Goal: Information Seeking & Learning: Learn about a topic

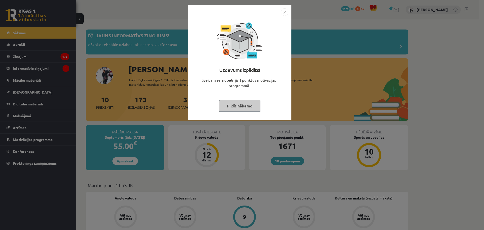
click at [237, 107] on button "Pildīt nākamo" at bounding box center [239, 106] width 41 height 12
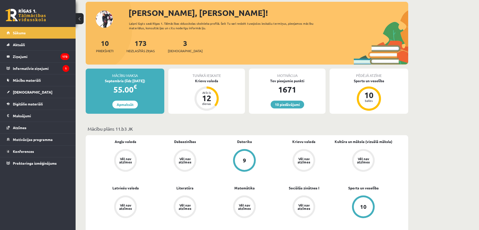
scroll to position [57, 0]
click at [200, 100] on div "12" at bounding box center [206, 98] width 15 height 8
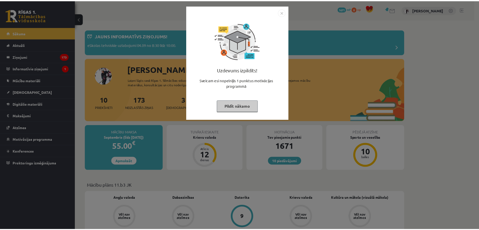
scroll to position [57, 0]
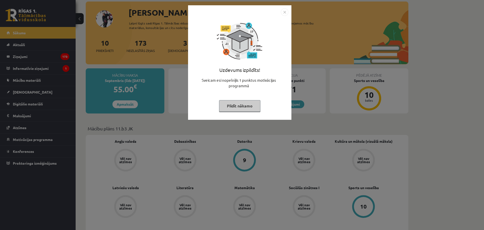
click at [233, 106] on button "Pildīt nākamo" at bounding box center [239, 106] width 41 height 12
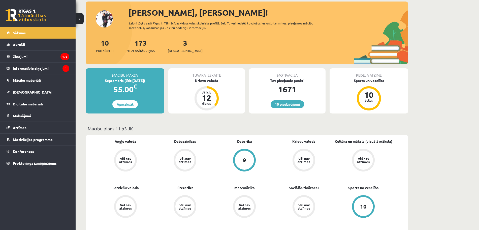
click at [280, 105] on link "10 piedāvājumi" at bounding box center [288, 104] width 34 height 8
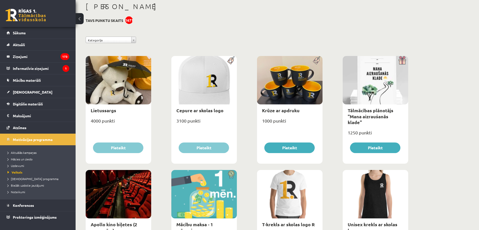
scroll to position [27, 0]
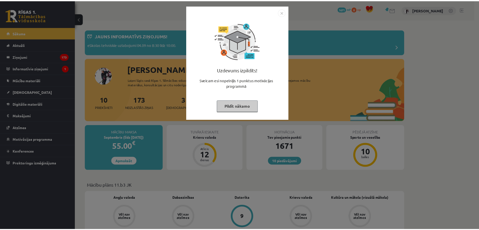
scroll to position [57, 0]
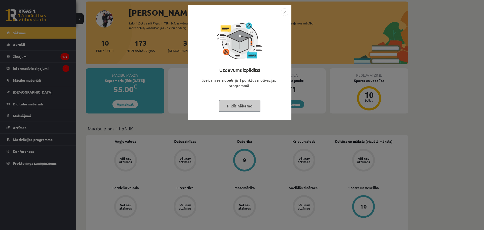
click at [286, 13] on img "Close" at bounding box center [285, 12] width 8 height 8
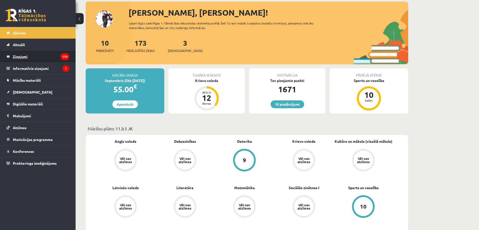
click at [33, 54] on legend "Ziņojumi 173" at bounding box center [41, 57] width 56 height 12
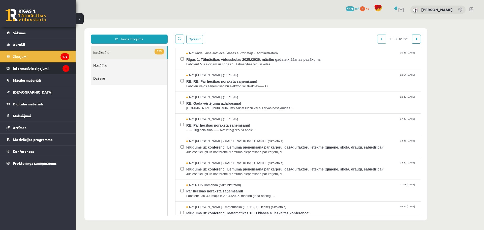
click at [31, 67] on legend "Informatīvie ziņojumi 1" at bounding box center [41, 69] width 56 height 12
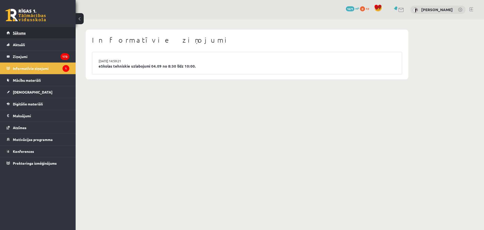
click at [30, 34] on link "Sākums" at bounding box center [38, 33] width 63 height 12
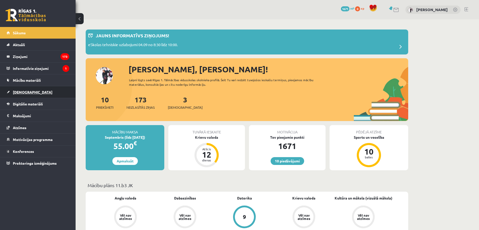
click at [33, 95] on link "[DEMOGRAPHIC_DATA]" at bounding box center [38, 92] width 63 height 12
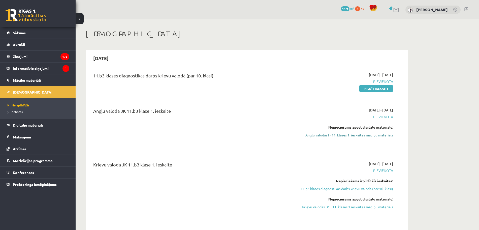
click at [349, 134] on link "Angļu valodas I - 11. klases 1. ieskaites mācību materiāls" at bounding box center [345, 134] width 95 height 5
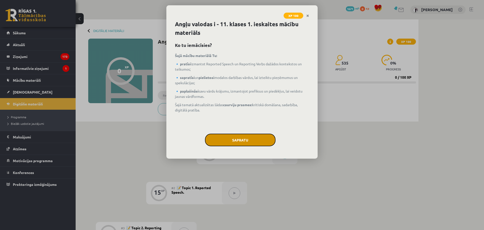
click at [249, 141] on button "Sapratu" at bounding box center [240, 140] width 71 height 13
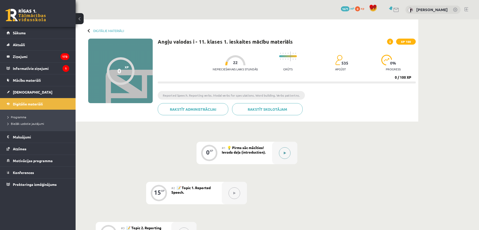
click at [288, 159] on div at bounding box center [284, 153] width 25 height 22
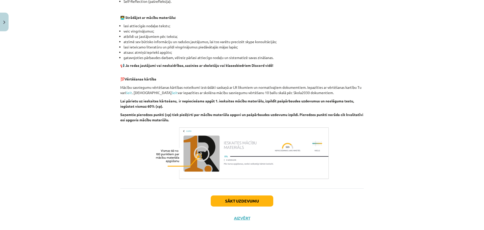
scroll to position [290, 0]
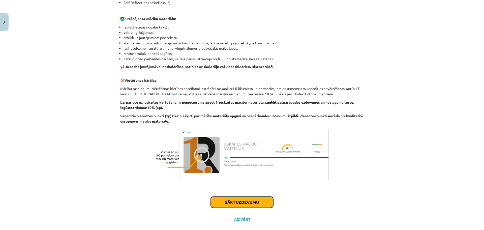
click at [248, 204] on button "Sākt uzdevumu" at bounding box center [242, 202] width 63 height 11
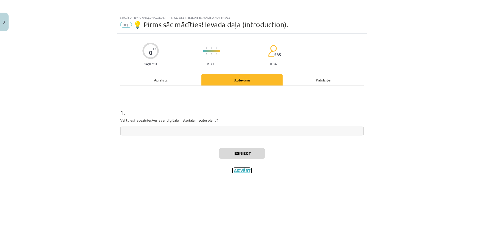
click at [240, 169] on button "Aizvērt" at bounding box center [241, 170] width 19 height 5
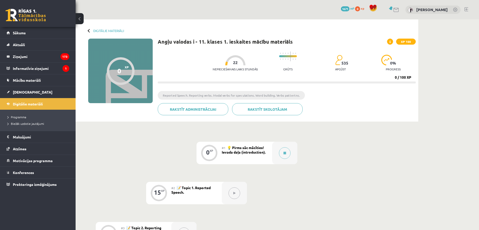
click at [264, 147] on span "💡 Pirms sāc mācīties! Ievada daļa (introduction)." at bounding box center [244, 149] width 44 height 9
click at [288, 154] on button at bounding box center [285, 153] width 12 height 12
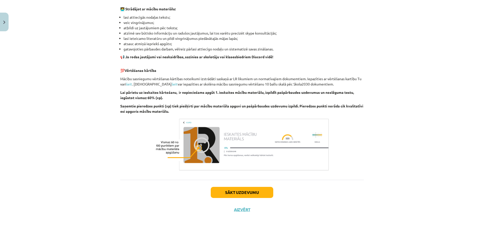
scroll to position [300, 0]
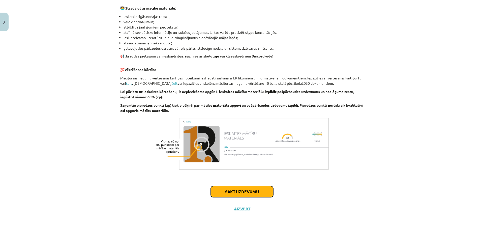
click at [260, 190] on button "Sākt uzdevumu" at bounding box center [242, 191] width 63 height 11
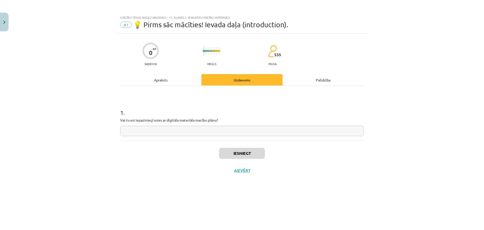
click at [212, 129] on input "text" at bounding box center [241, 131] width 243 height 10
type input "***"
click at [228, 152] on button "Iesniegt" at bounding box center [242, 153] width 46 height 11
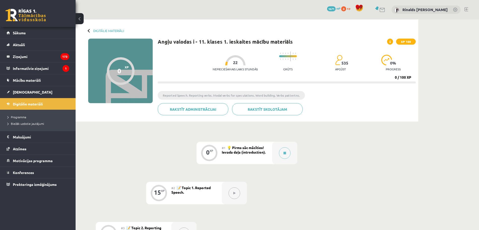
click at [228, 152] on span "💡 Pirms sāc mācīties! Ievada daļa (introduction)." at bounding box center [244, 149] width 44 height 9
click at [235, 195] on button at bounding box center [235, 193] width 12 height 12
click at [278, 151] on div at bounding box center [284, 153] width 25 height 22
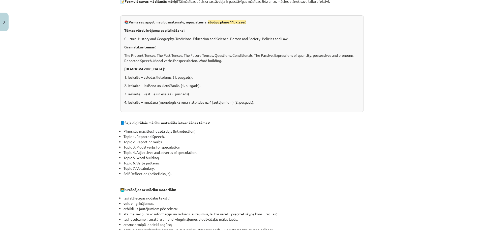
scroll to position [300, 0]
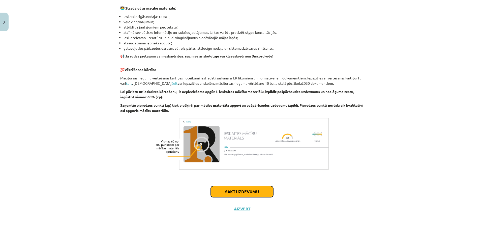
click at [268, 192] on button "Sākt uzdevumu" at bounding box center [242, 191] width 63 height 11
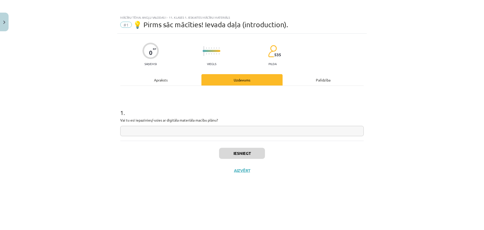
click at [261, 135] on input "text" at bounding box center [241, 131] width 243 height 10
type input "***"
click at [251, 152] on button "Iesniegt" at bounding box center [242, 153] width 46 height 11
click at [251, 177] on button "Nākamā nodarbība" at bounding box center [241, 174] width 49 height 12
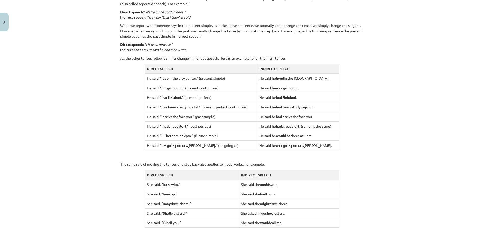
scroll to position [451, 0]
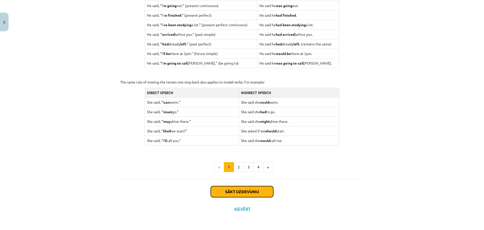
click at [260, 190] on button "Sākt uzdevumu" at bounding box center [242, 191] width 63 height 11
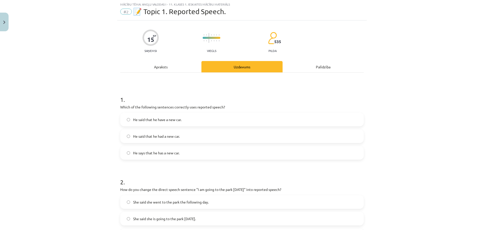
scroll to position [13, 0]
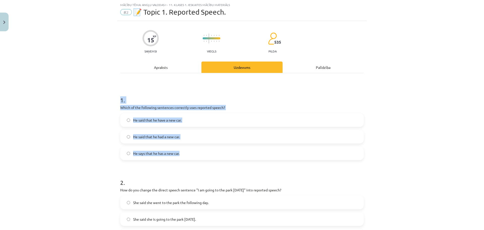
drag, startPoint x: 86, startPoint y: 92, endPoint x: 238, endPoint y: 159, distance: 166.1
click at [238, 159] on div "Mācību tēma: Angļu valodas i - 11. klases 1. ieskaites mācību materiāls #2 📝 To…" at bounding box center [242, 115] width 484 height 230
copy div "1 . Which of the following sentences correctly uses reported speech? He said th…"
click at [238, 159] on label "He says that he has a new car." at bounding box center [242, 153] width 242 height 13
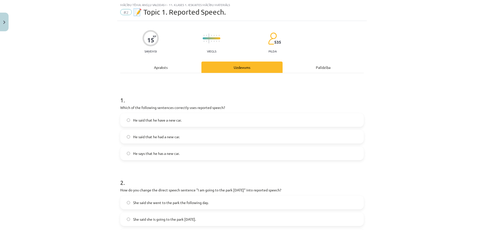
click at [151, 139] on label "He said that he had a new car." at bounding box center [242, 136] width 242 height 13
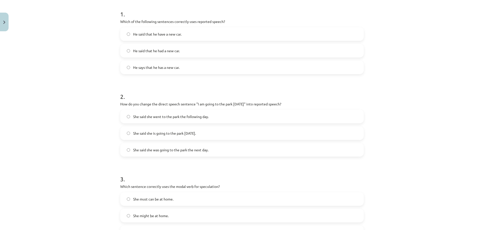
scroll to position [100, 0]
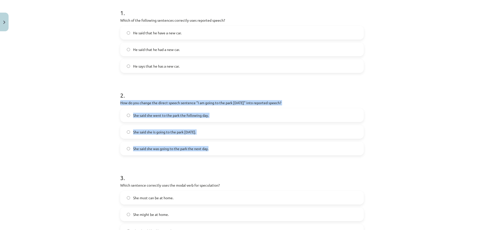
drag, startPoint x: 100, startPoint y: 103, endPoint x: 235, endPoint y: 154, distance: 144.4
click at [235, 154] on div "Mācību tēma: Angļu valodas i - 11. klases 1. ieskaites mācību materiāls #2 📝 To…" at bounding box center [242, 115] width 484 height 230
copy div "How do you change the direct speech sentence "I am going to the park [DATE]" in…"
click at [153, 148] on span "She said she was going to the park the next day." at bounding box center [170, 148] width 75 height 5
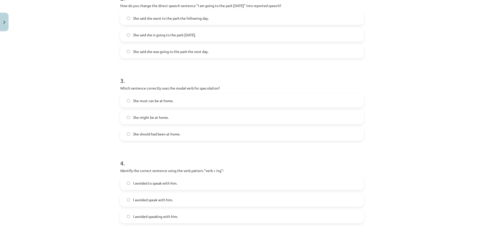
scroll to position [199, 0]
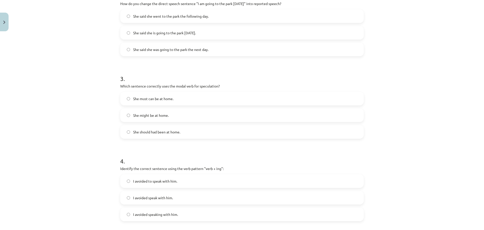
click at [155, 114] on span "She might be at home." at bounding box center [151, 115] width 36 height 5
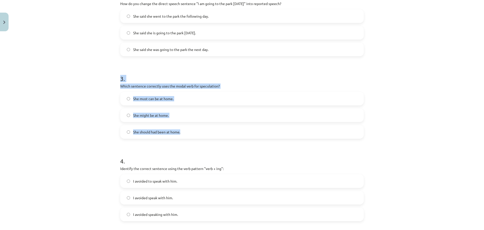
drag, startPoint x: 184, startPoint y: 82, endPoint x: 240, endPoint y: 124, distance: 70.2
click at [240, 124] on div "Mācību tēma: Angļu valodas i - 11. klases 1. ieskaites mācību materiāls #2 📝 To…" at bounding box center [242, 115] width 484 height 230
copy div "3 . Which sentence correctly uses the modal verb for speculation? She must can …"
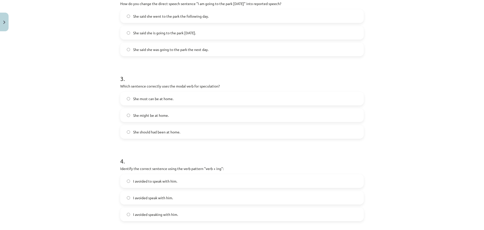
click at [87, 141] on div "Mācību tēma: Angļu valodas i - 11. klases 1. ieskaites mācību materiāls #2 📝 To…" at bounding box center [242, 115] width 484 height 230
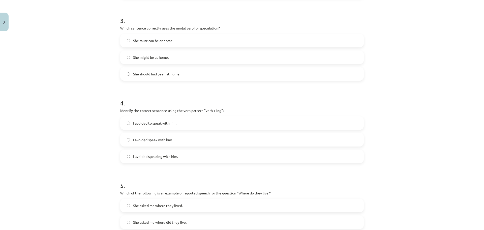
scroll to position [258, 0]
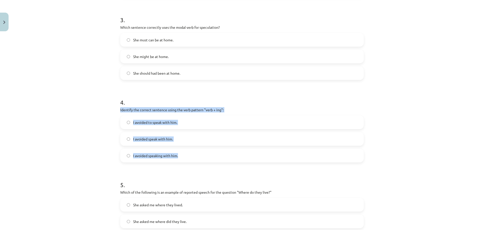
drag, startPoint x: 110, startPoint y: 111, endPoint x: 226, endPoint y: 159, distance: 125.4
click at [226, 159] on div "Mācību tēma: Angļu valodas i - 11. klases 1. ieskaites mācību materiāls #2 📝 To…" at bounding box center [242, 115] width 484 height 230
copy div "Identify the correct sentence using the verb pattern "verb + ing": I avoided to…"
click at [154, 155] on span "I avoided speaking with him." at bounding box center [155, 155] width 45 height 5
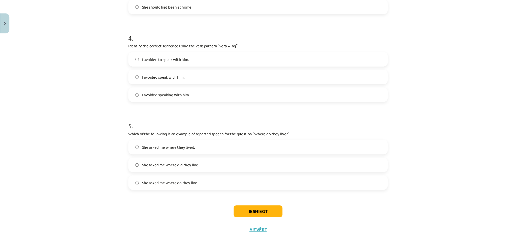
scroll to position [331, 0]
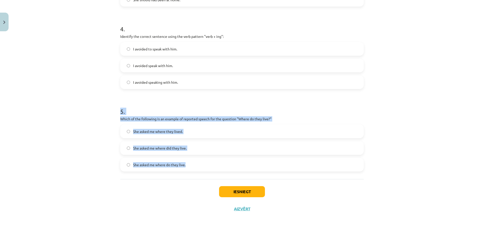
drag, startPoint x: 106, startPoint y: 104, endPoint x: 265, endPoint y: 172, distance: 173.6
click at [265, 172] on div "Mācību tēma: Angļu valodas i - 11. klases 1. ieskaites mācību materiāls #2 📝 To…" at bounding box center [242, 115] width 484 height 230
copy div "5 . Which of the following is an example of reported speech for the question "W…"
click at [183, 131] on label "She asked me where they lived." at bounding box center [242, 131] width 242 height 13
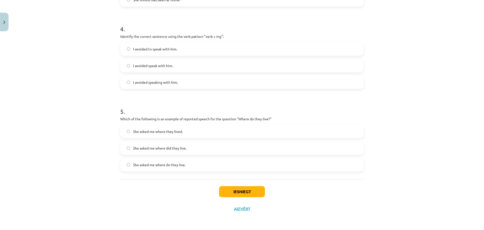
click at [215, 182] on div "Iesniegt Aizvērt" at bounding box center [241, 196] width 243 height 35
click at [225, 192] on button "Iesniegt" at bounding box center [242, 191] width 46 height 11
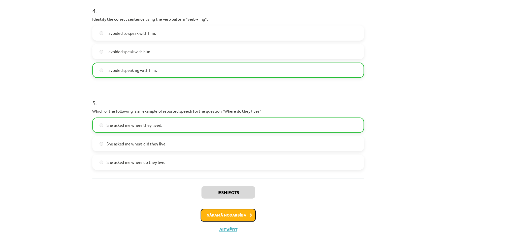
click at [255, 214] on button "Nākamā nodarbība" at bounding box center [257, 212] width 49 height 12
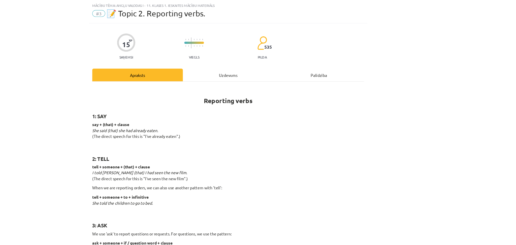
scroll to position [0, 0]
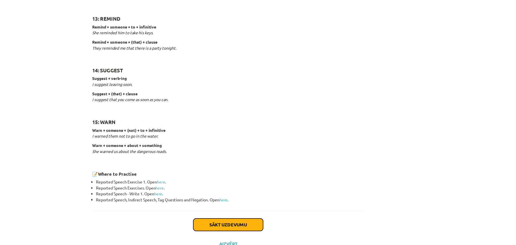
click at [269, 222] on button "Sākt uzdevumu" at bounding box center [258, 226] width 63 height 11
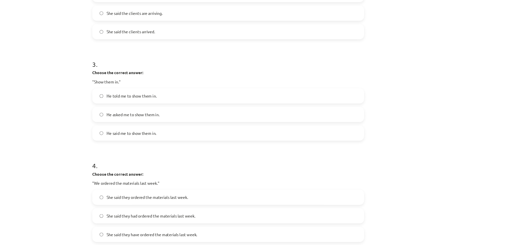
scroll to position [357, 0]
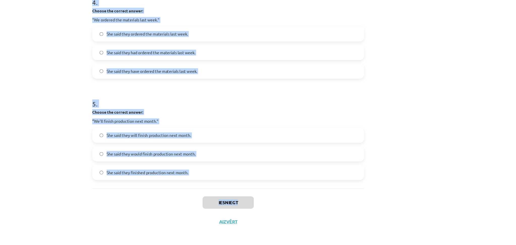
drag, startPoint x: 131, startPoint y: 106, endPoint x: 289, endPoint y: 194, distance: 180.8
copy div "Choose the correct answer: "I'm ready for the meeting." He said he was ready fo…"
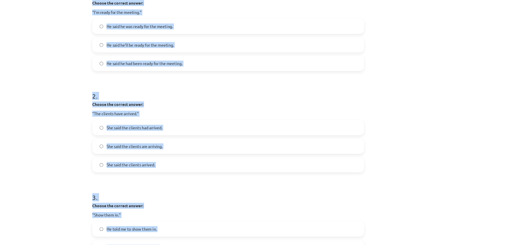
scroll to position [91, 0]
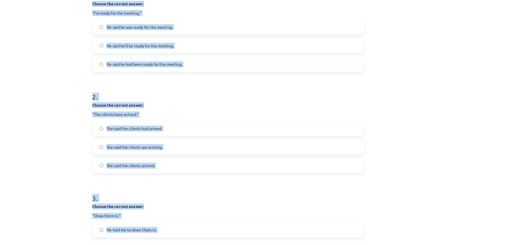
click at [281, 48] on label "He said he was ready for the meeting." at bounding box center [258, 49] width 242 height 13
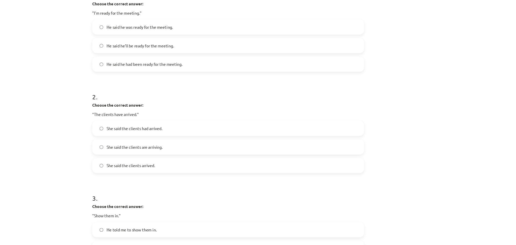
click at [207, 135] on label "She said the clients had arrived." at bounding box center [258, 140] width 242 height 13
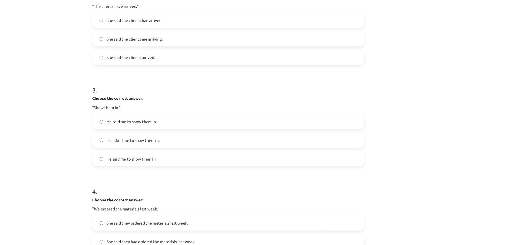
click at [197, 135] on label "He told me to show them in." at bounding box center [258, 134] width 242 height 13
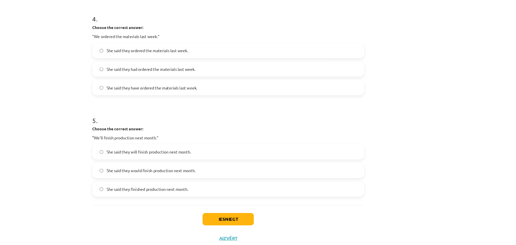
scroll to position [342, 0]
click at [186, 71] on span "She said they ordered the materials last week." at bounding box center [185, 71] width 73 height 5
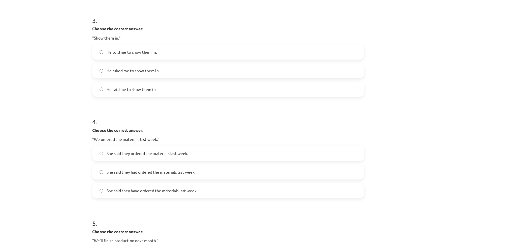
scroll to position [357, 0]
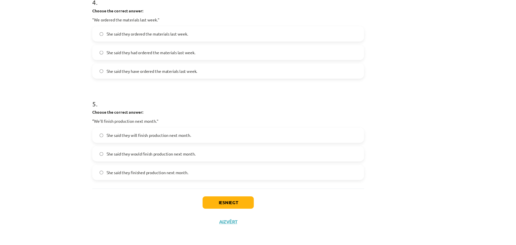
click at [187, 167] on label "She said they would finish production next month." at bounding box center [258, 163] width 242 height 13
click at [267, 203] on button "Iesniegt" at bounding box center [258, 206] width 46 height 11
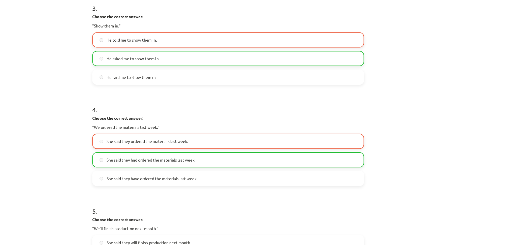
scroll to position [373, 0]
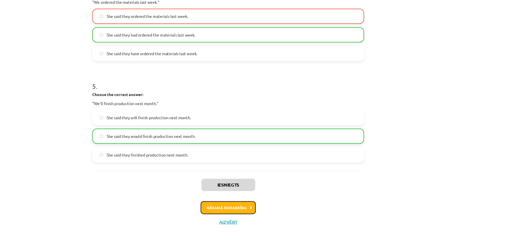
click at [270, 213] on button "Nākamā nodarbība" at bounding box center [257, 212] width 49 height 12
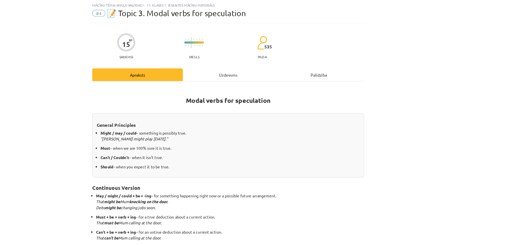
scroll to position [71, 0]
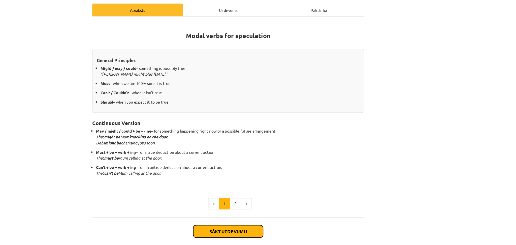
click at [266, 203] on button "Sākt uzdevumu" at bounding box center [258, 207] width 63 height 11
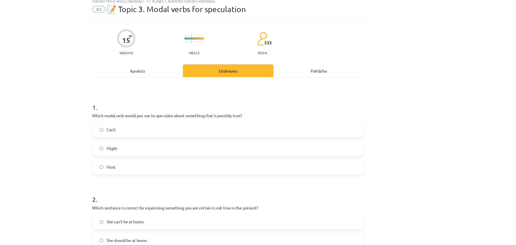
scroll to position [13, 0]
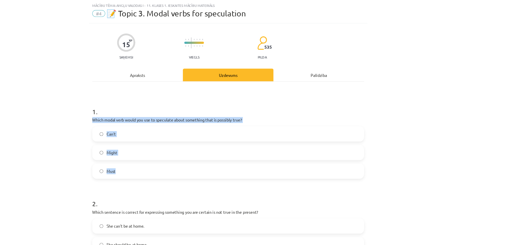
drag, startPoint x: 130, startPoint y: 104, endPoint x: 250, endPoint y: 152, distance: 129.4
click at [250, 152] on div "Mācību tēma: Angļu valodas i - 11. klases 1. ieskaites mācību materiāls #4 📝 To…" at bounding box center [258, 122] width 516 height 245
copy div "Which modal verb would you use to speculate about something that is possibly tr…"
click at [164, 137] on label "Might" at bounding box center [258, 136] width 242 height 13
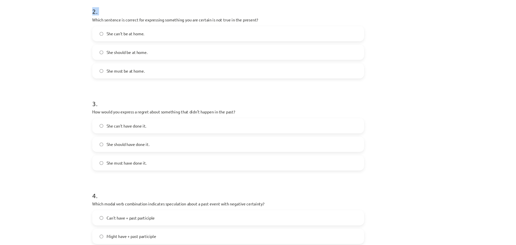
scroll to position [316, 0]
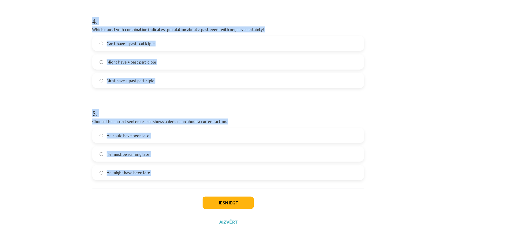
drag, startPoint x: 131, startPoint y: 17, endPoint x: 286, endPoint y: 191, distance: 233.5
copy form "Which sentence is correct for expressing something you are certain is not true …"
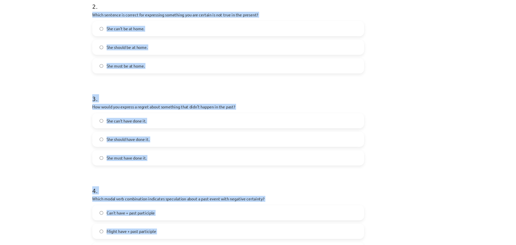
scroll to position [163, 0]
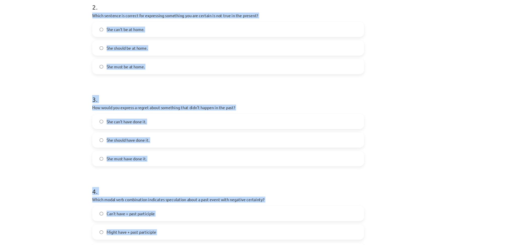
click at [172, 49] on label "She can't be at home." at bounding box center [258, 52] width 242 height 13
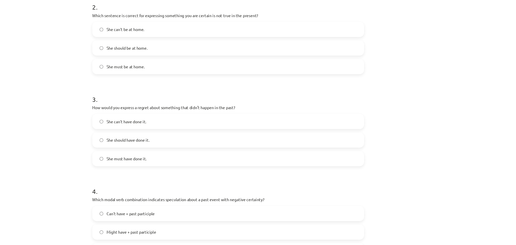
click at [172, 153] on span "She should have done it." at bounding box center [168, 150] width 38 height 5
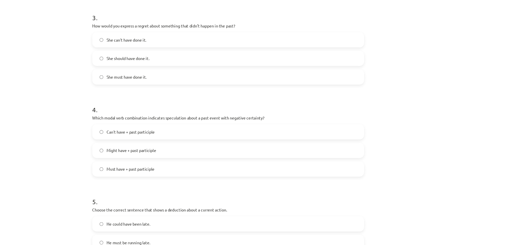
scroll to position [240, 0]
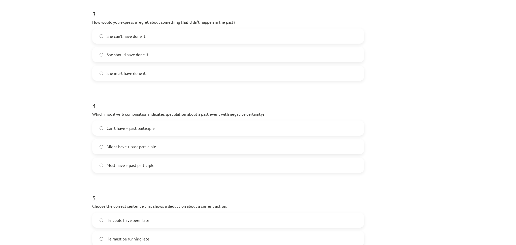
click at [177, 142] on span "Can't have + past participle" at bounding box center [170, 140] width 43 height 5
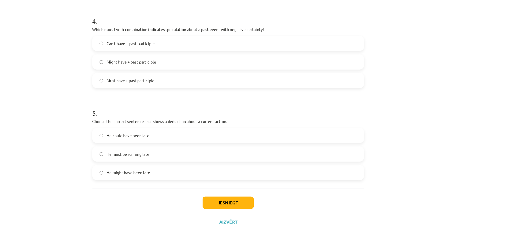
click at [175, 167] on label "He must be running late." at bounding box center [258, 163] width 242 height 13
click at [245, 206] on button "Iesniegt" at bounding box center [258, 206] width 46 height 11
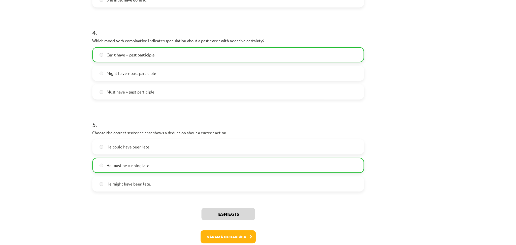
scroll to position [332, 0]
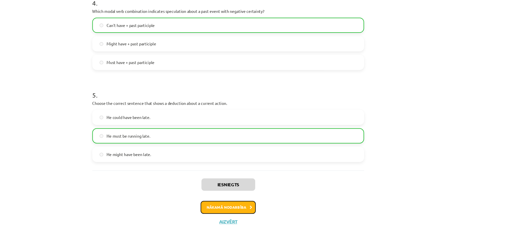
click at [242, 209] on button "Nākamā nodarbība" at bounding box center [257, 211] width 49 height 12
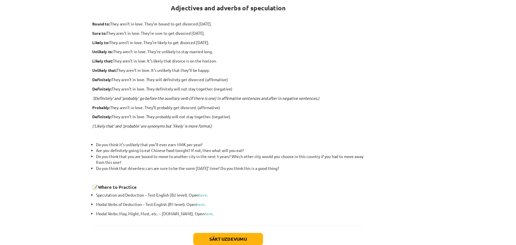
scroll to position [102, 0]
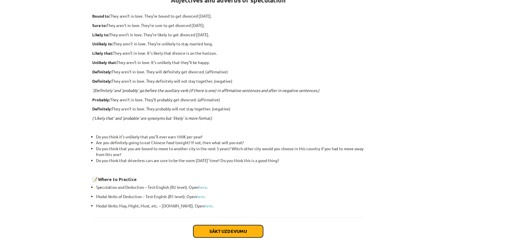
click at [268, 210] on button "Sākt uzdevumu" at bounding box center [258, 207] width 63 height 11
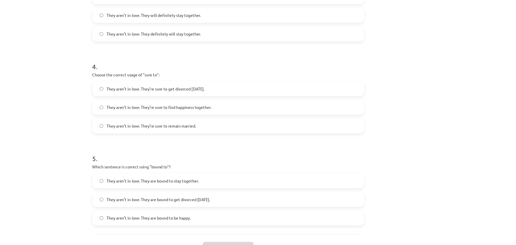
scroll to position [324, 0]
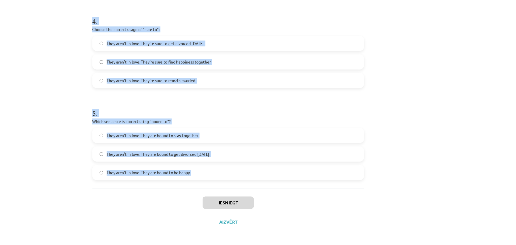
drag, startPoint x: 106, startPoint y: 93, endPoint x: 304, endPoint y: 189, distance: 219.7
click at [304, 189] on div "Mācību tēma: Angļu valodas i - 11. klases 1. ieskaites mācību materiāls #5 📝 To…" at bounding box center [258, 122] width 516 height 245
copy form "3 . Loremi dol sitamet consecte adipi "elitsedd" ei te incididuntu laboree: Dol…"
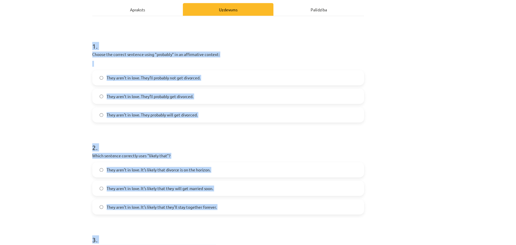
scroll to position [48, 0]
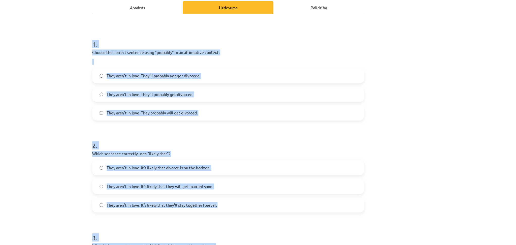
click at [436, 153] on div "Mācību tēma: Angļu valodas i - 11. klases 1. ieskaites mācību materiāls #5 📝 To…" at bounding box center [258, 122] width 516 height 245
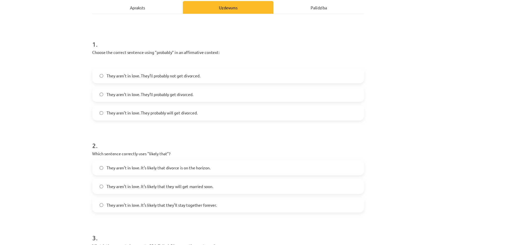
click at [197, 105] on label "They aren’t in love. They’ll probably get divorced." at bounding box center [258, 110] width 242 height 13
click at [214, 172] on label "They aren’t in love. It’s likely that divorce is on the horizon." at bounding box center [258, 175] width 242 height 13
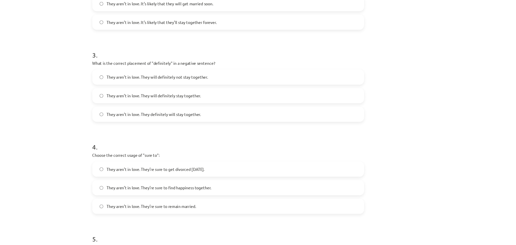
scroll to position [217, 0]
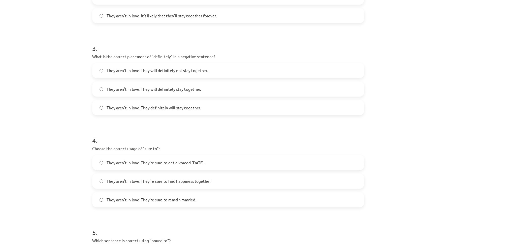
click at [216, 93] on label "They aren’t in love. They will definitely not stay together." at bounding box center [258, 88] width 242 height 13
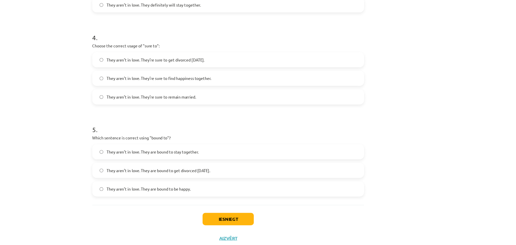
scroll to position [310, 0]
click at [177, 79] on span "They aren’t in love. They’re sure to get divorced [DATE]." at bounding box center [193, 78] width 88 height 5
click at [158, 179] on span "They aren’t in love. They are bound to get divorced [DATE]." at bounding box center [195, 177] width 93 height 5
click at [244, 223] on button "Iesniegt" at bounding box center [258, 221] width 46 height 11
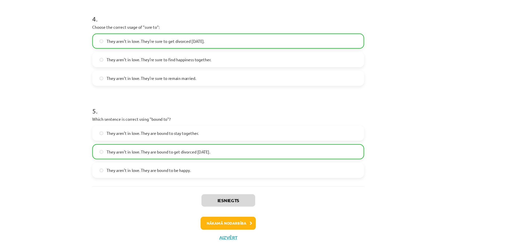
scroll to position [340, 0]
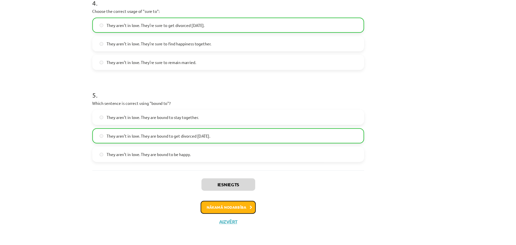
click at [236, 212] on button "Nākamā nodarbība" at bounding box center [257, 211] width 49 height 12
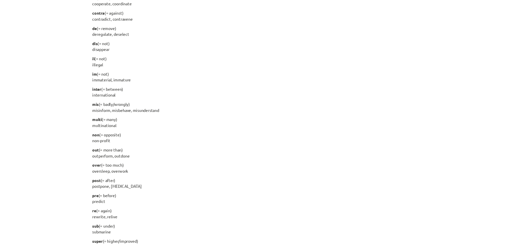
scroll to position [578, 0]
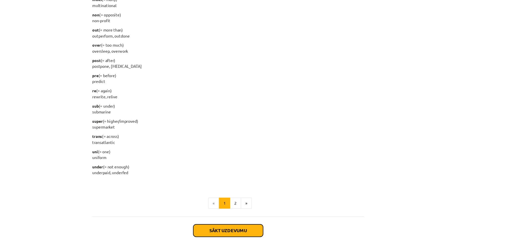
click at [271, 202] on button "Sākt uzdevumu" at bounding box center [258, 206] width 63 height 11
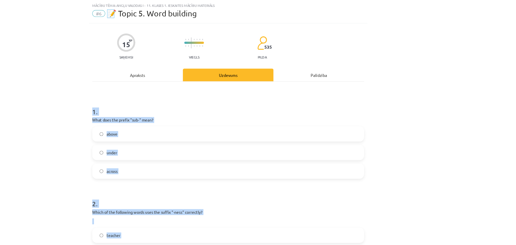
scroll to position [324, 0]
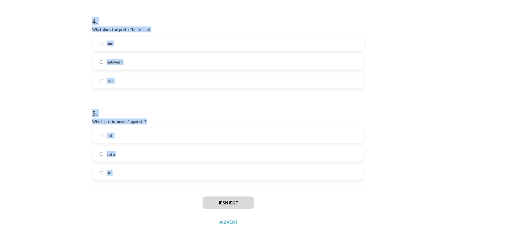
drag, startPoint x: 146, startPoint y: 108, endPoint x: 287, endPoint y: 188, distance: 161.7
click at [287, 188] on div "Mācību tēma: Angļu valodas i - 11. klases 1. ieskaites mācību materiāls #6 📝 To…" at bounding box center [258, 122] width 516 height 245
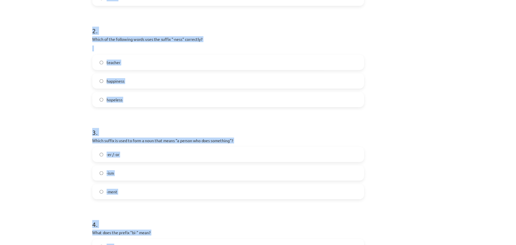
scroll to position [65, 0]
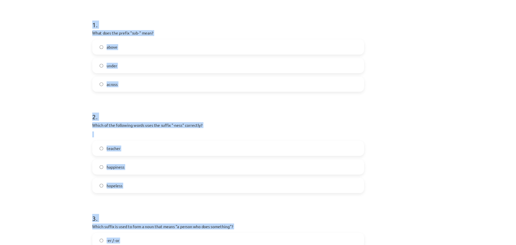
click at [212, 88] on label "under" at bounding box center [258, 84] width 242 height 13
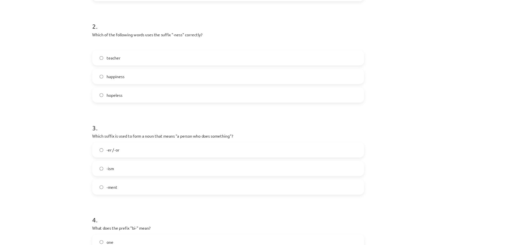
scroll to position [146, 0]
drag, startPoint x: 170, startPoint y: 98, endPoint x: 166, endPoint y: 103, distance: 7.2
click at [166, 103] on div "teacher happiness hopeless" at bounding box center [257, 93] width 243 height 47
click at [166, 97] on label "happiness" at bounding box center [258, 93] width 242 height 13
click at [160, 159] on label "-er / -or" at bounding box center [258, 159] width 242 height 13
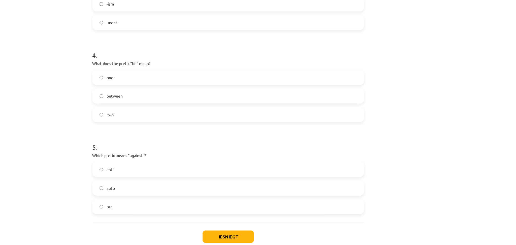
scroll to position [304, 0]
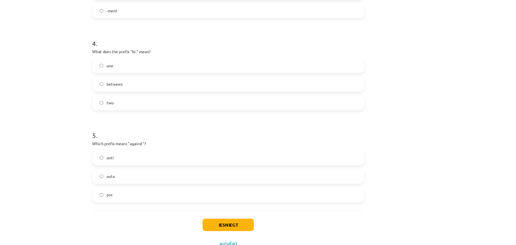
click at [166, 120] on label "two" at bounding box center [258, 117] width 242 height 13
click at [165, 167] on label "anti" at bounding box center [258, 166] width 242 height 13
click at [253, 227] on button "Iesniegt" at bounding box center [258, 226] width 46 height 11
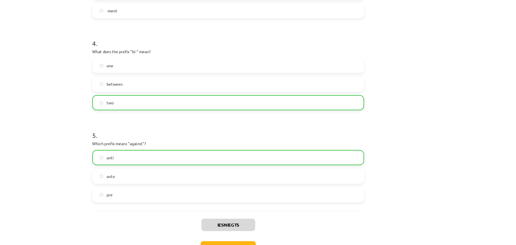
scroll to position [340, 0]
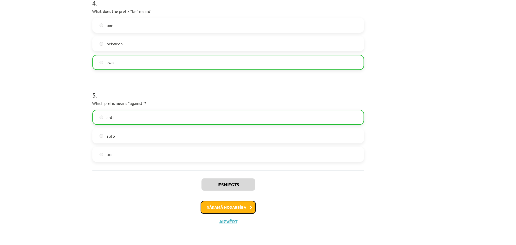
click at [272, 213] on button "Nākamā nodarbība" at bounding box center [257, 211] width 49 height 12
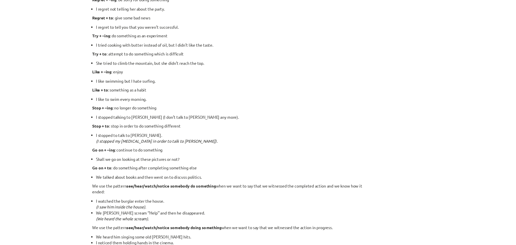
scroll to position [615, 0]
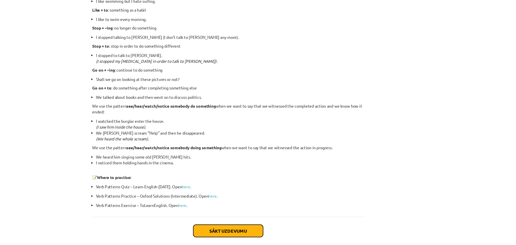
click at [246, 208] on button "Sākt uzdevumu" at bounding box center [258, 206] width 63 height 11
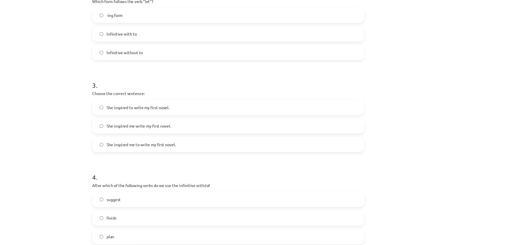
scroll to position [316, 0]
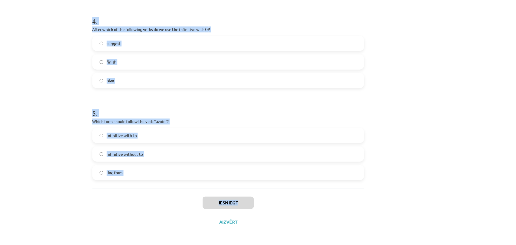
drag, startPoint x: 131, startPoint y: 106, endPoint x: 298, endPoint y: 194, distance: 189.5
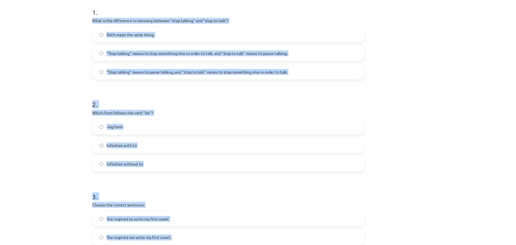
scroll to position [0, 0]
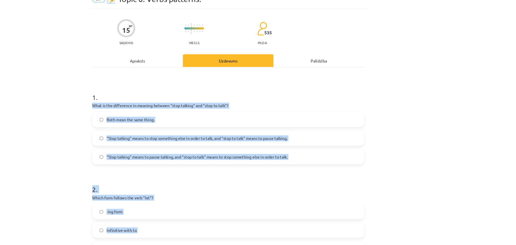
click at [452, 126] on div "Mācību tēma: Angļu valodas i - 11. klases 1. ieskaites mācību materiāls #7 📝 To…" at bounding box center [258, 122] width 516 height 245
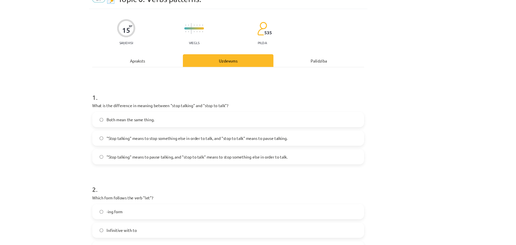
click at [198, 163] on span ""Stop talking" means to pause talking, and "stop to talk" means to stop somethi…" at bounding box center [230, 165] width 162 height 5
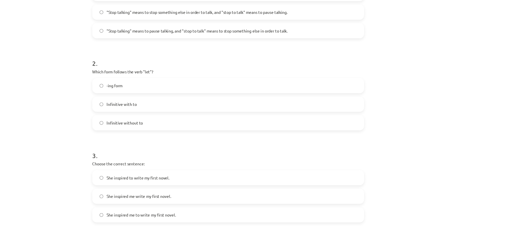
scroll to position [114, 0]
click at [176, 121] on label "Infinitive with to" at bounding box center [258, 118] width 242 height 13
click at [183, 130] on label "Infinitive without to" at bounding box center [258, 134] width 242 height 13
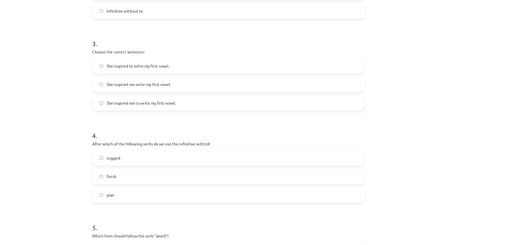
scroll to position [216, 0]
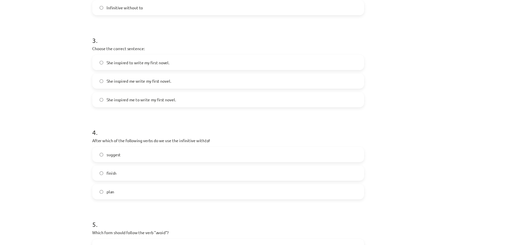
click at [206, 115] on span "She inspired me to write my first novel." at bounding box center [180, 114] width 62 height 5
click at [180, 199] on label "plan" at bounding box center [258, 197] width 242 height 13
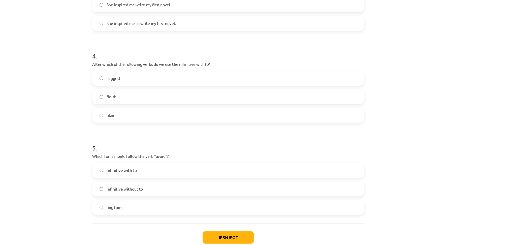
scroll to position [287, 0]
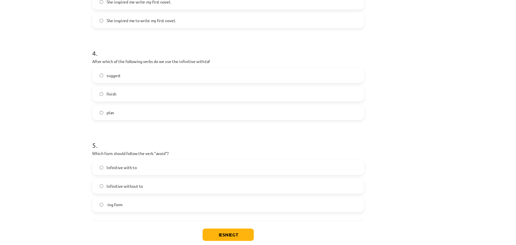
click at [177, 212] on label "-ing form" at bounding box center [258, 208] width 242 height 13
click at [268, 230] on button "Iesniegt" at bounding box center [258, 235] width 46 height 11
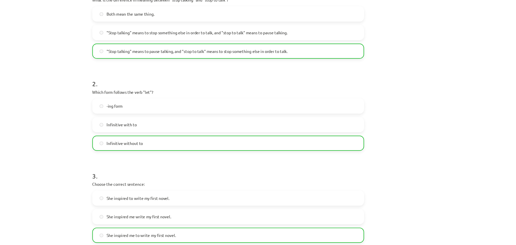
scroll to position [332, 0]
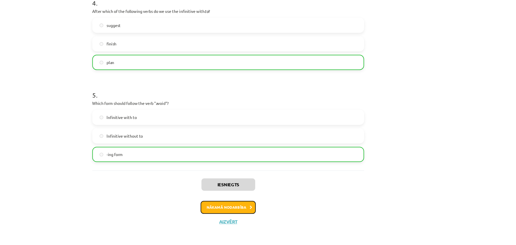
click at [263, 213] on button "Nākamā nodarbība" at bounding box center [257, 211] width 49 height 12
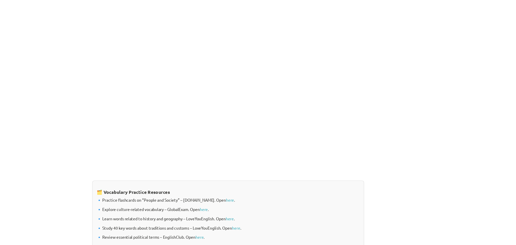
scroll to position [350, 0]
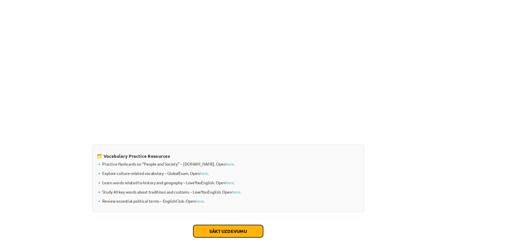
click at [268, 203] on button "Sākt uzdevumu" at bounding box center [258, 207] width 63 height 11
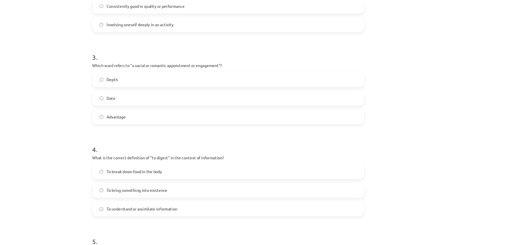
scroll to position [332, 0]
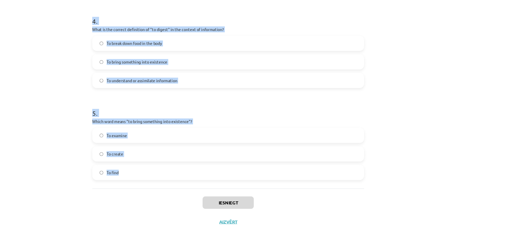
drag, startPoint x: 128, startPoint y: 106, endPoint x: 301, endPoint y: 177, distance: 187.1
click at [301, 177] on div "Mācību tēma: Angļu valodas i - 11. klases 1. ieskaites mācību materiāls #8 🔤 To…" at bounding box center [258, 122] width 516 height 245
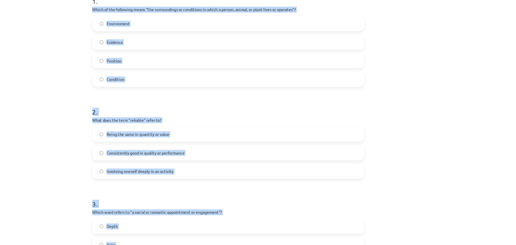
scroll to position [85, 0]
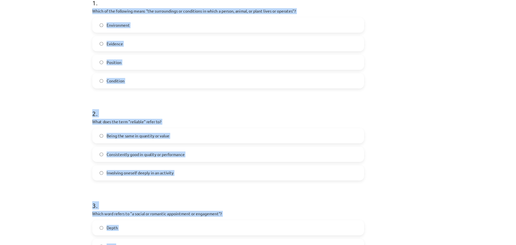
click at [459, 138] on div "Mācību tēma: Angļu valodas i - 11. klases 1. ieskaites mācību materiāls #8 🔤 To…" at bounding box center [258, 122] width 516 height 245
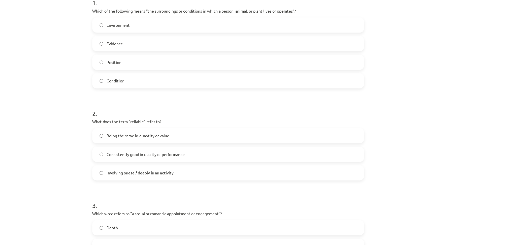
click at [214, 47] on label "Environment" at bounding box center [258, 48] width 242 height 13
click at [187, 163] on span "Consistently good in quality or performance" at bounding box center [184, 163] width 70 height 5
click at [351, 168] on label "Consistently good in quality or performance" at bounding box center [258, 163] width 242 height 13
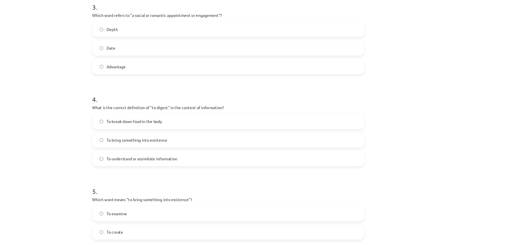
scroll to position [267, 0]
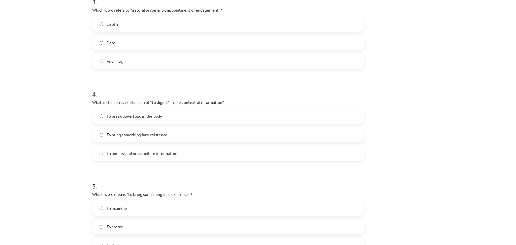
click at [159, 65] on label "Date" at bounding box center [258, 63] width 242 height 13
click at [185, 160] on label "To understand or assimilate information" at bounding box center [258, 163] width 242 height 13
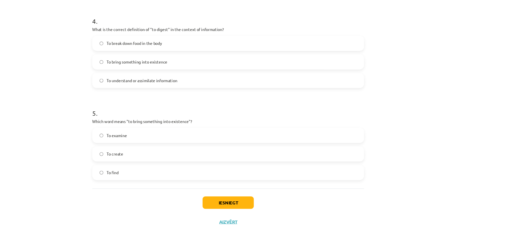
click at [166, 162] on label "To create" at bounding box center [258, 163] width 242 height 13
click at [249, 207] on button "Iesniegt" at bounding box center [258, 206] width 46 height 11
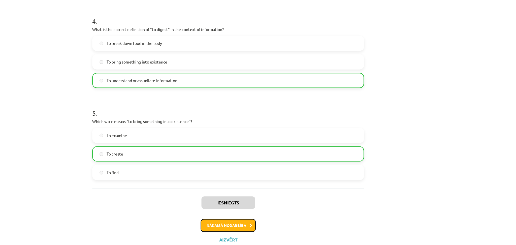
click at [269, 230] on button "Nākamā nodarbība" at bounding box center [257, 228] width 49 height 12
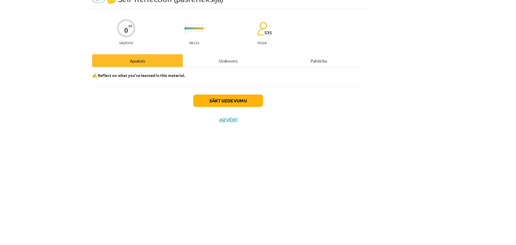
scroll to position [0, 0]
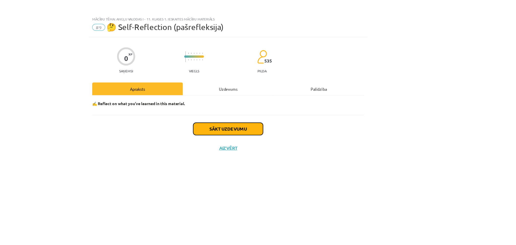
click at [260, 114] on button "Sākt uzdevumu" at bounding box center [258, 115] width 63 height 11
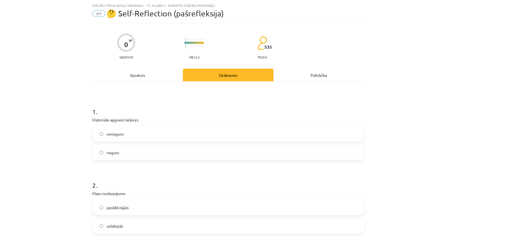
scroll to position [1, 0]
click at [254, 124] on div "1 . Materiāla apguves laikā es nenoguru noguru" at bounding box center [257, 128] width 243 height 56
click at [284, 135] on label "nenoguru" at bounding box center [258, 132] width 242 height 13
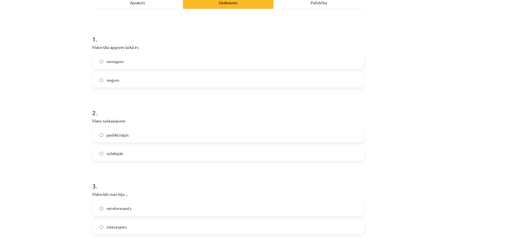
scroll to position [66, 0]
click label "uzlabojās"
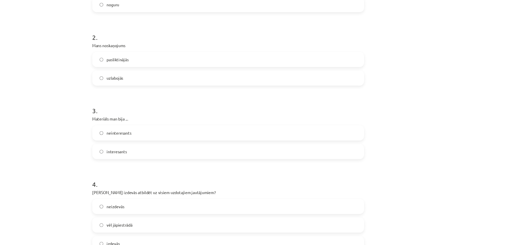
scroll to position [133, 0]
click label "interesants"
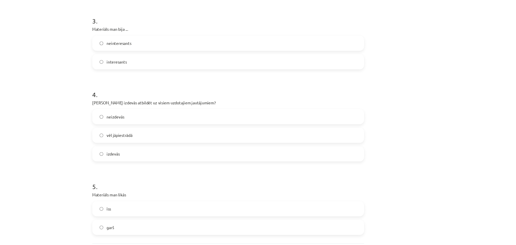
scroll to position [218, 0]
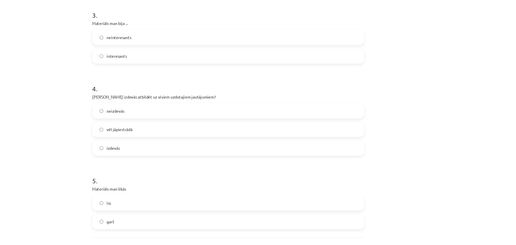
click label "izdevās"
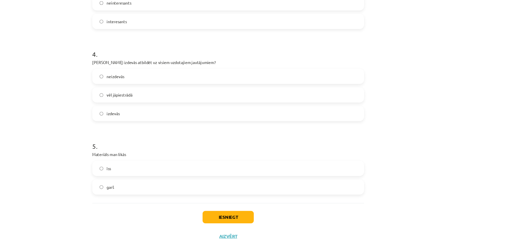
click label "īss"
click button "Iesniegt"
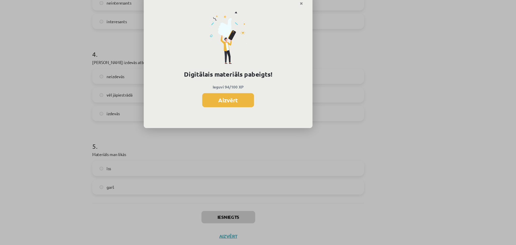
drag, startPoint x: 516, startPoint y: 165, endPoint x: 516, endPoint y: 122, distance: 43.1
click div "Digitālais materiāls pabeigts! Ieguvi 94/100 XP Aizvērt"
click button "Aizvērt"
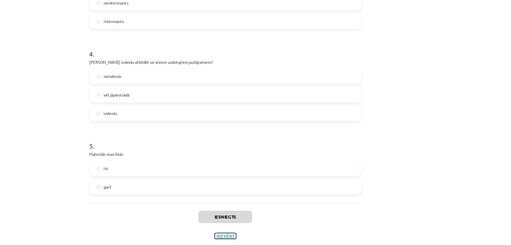
click button "Aizvērt"
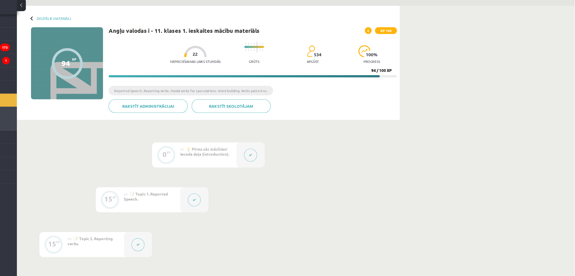
click button
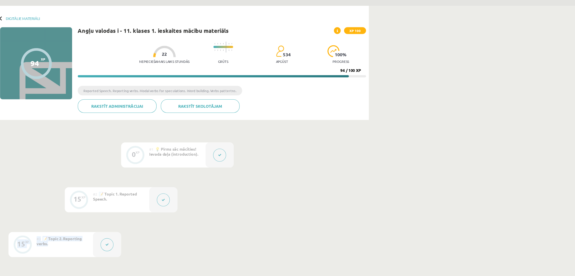
scroll to position [0, 0]
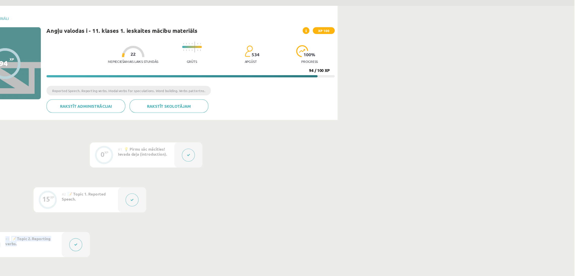
drag, startPoint x: 256, startPoint y: 211, endPoint x: 576, endPoint y: 184, distance: 320.5
click html "0 Dāvanas 1671 mP 0 xp Rinalds [PERSON_NAME] Sākums Aktuāli Kā mācīties [PERSON…"
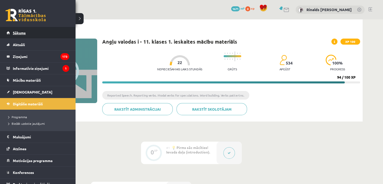
click span "Sākums"
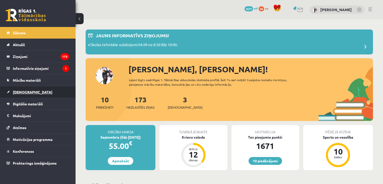
click at [22, 88] on link "[DEMOGRAPHIC_DATA]" at bounding box center [38, 92] width 63 height 12
